Goal: Obtain resource: Obtain resource

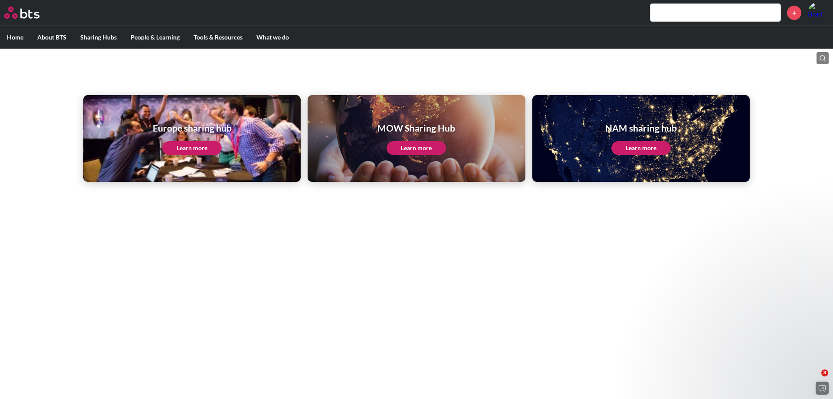
click at [194, 146] on link "Learn more" at bounding box center [191, 148] width 59 height 14
click at [642, 148] on link "Learn more" at bounding box center [641, 148] width 59 height 14
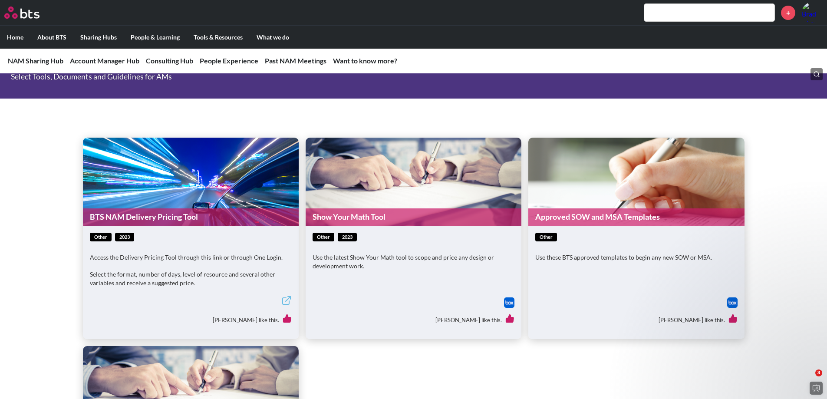
scroll to position [347, 0]
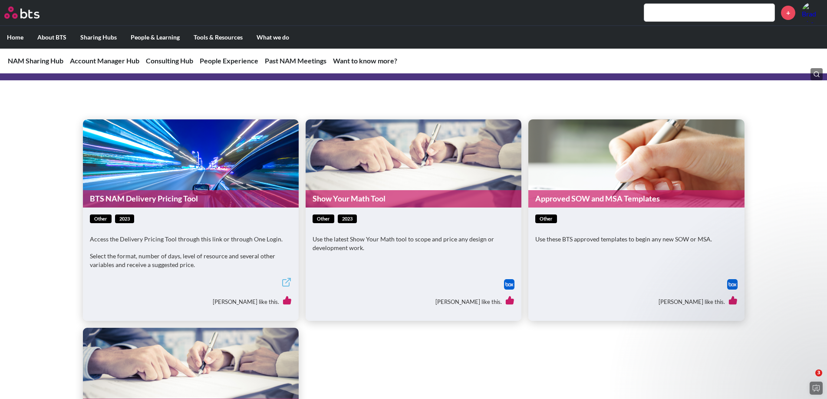
click at [573, 201] on link "Approved SOW and MSA Templates" at bounding box center [636, 198] width 216 height 17
